Goal: Information Seeking & Learning: Understand process/instructions

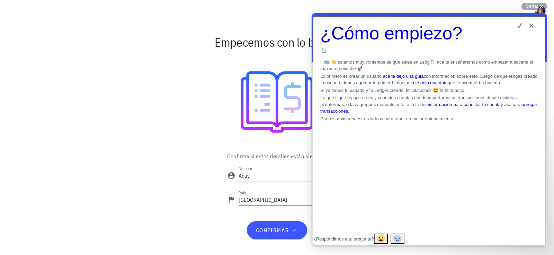
click at [529, 24] on button "Close" at bounding box center [530, 25] width 11 height 11
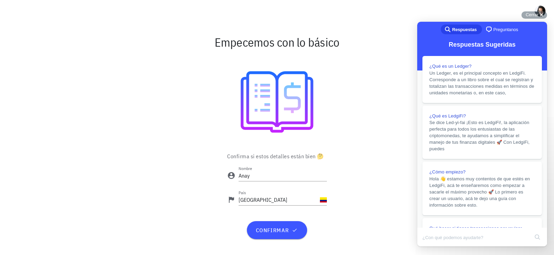
click at [345, 100] on div at bounding box center [277, 101] width 402 height 89
click at [278, 230] on span "confirmar" at bounding box center [276, 230] width 43 height 7
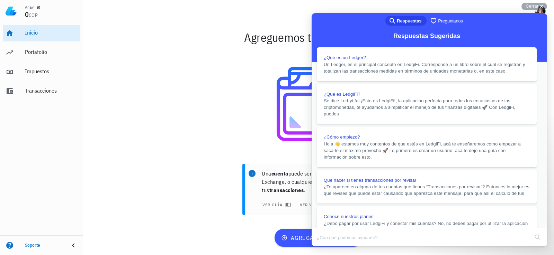
drag, startPoint x: 347, startPoint y: 21, endPoint x: 533, endPoint y: 50, distance: 188.7
